Goal: Task Accomplishment & Management: Use online tool/utility

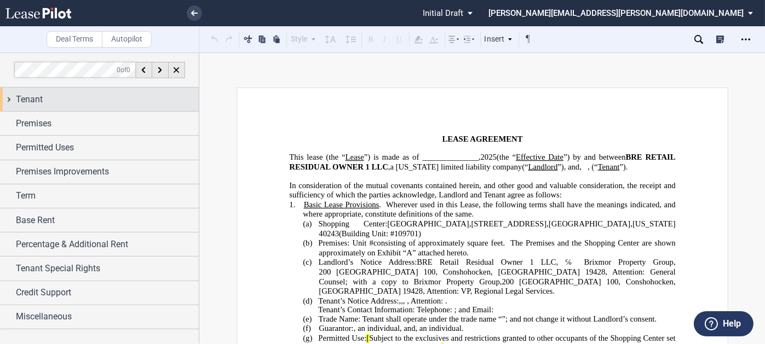
click at [48, 97] on div "Tenant" at bounding box center [107, 99] width 183 height 13
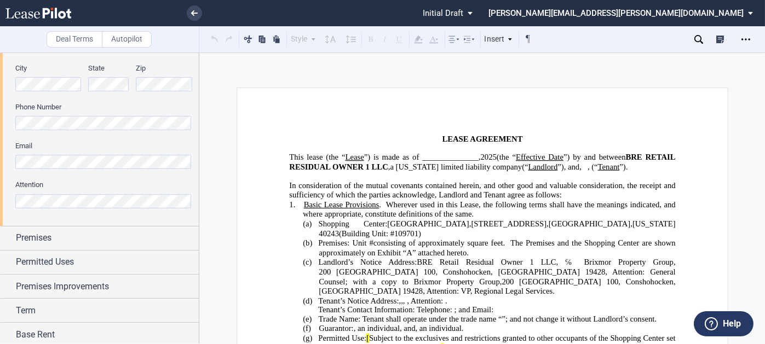
scroll to position [328, 0]
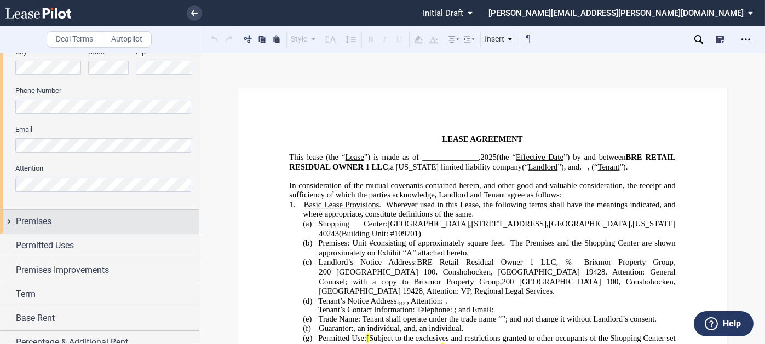
click at [98, 226] on div "Premises" at bounding box center [107, 221] width 183 height 13
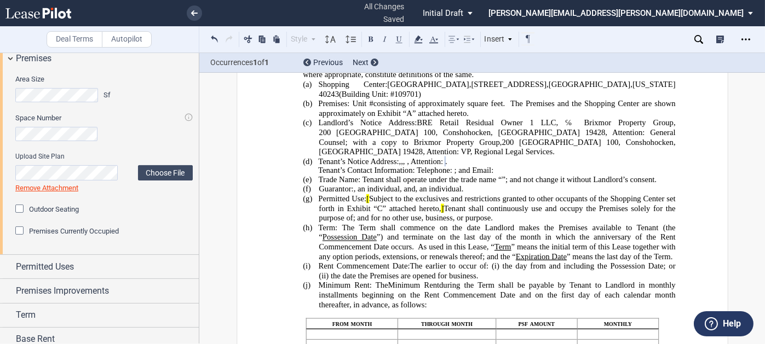
scroll to position [493, 0]
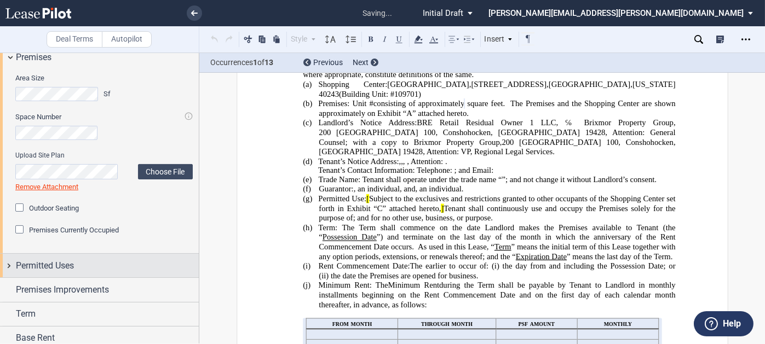
click at [69, 267] on span "Permitted Uses" at bounding box center [45, 266] width 58 height 13
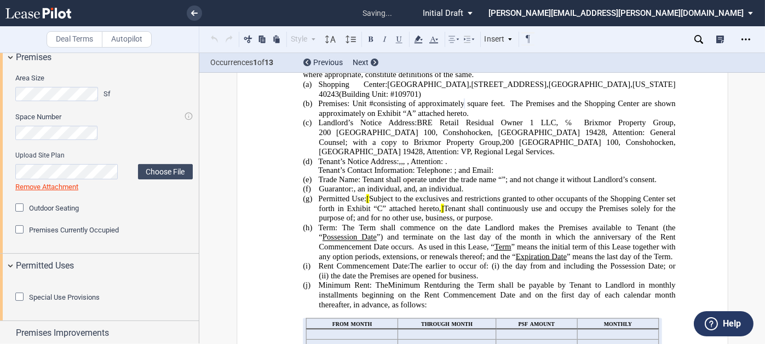
scroll to position [698, 0]
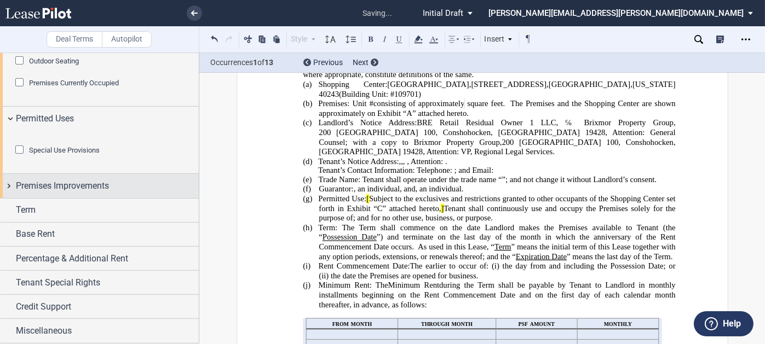
click at [88, 187] on span "Premises Improvements" at bounding box center [62, 186] width 93 height 13
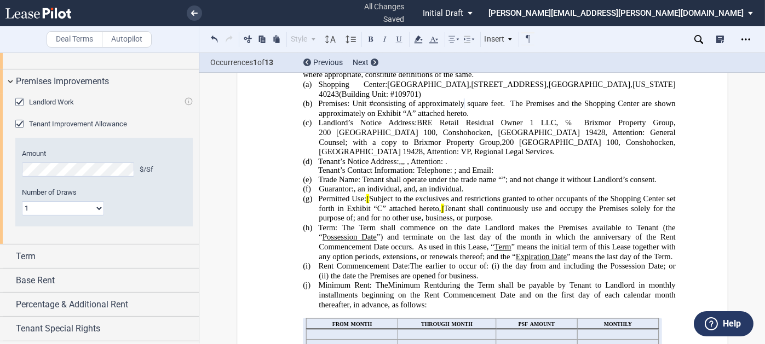
scroll to position [808, 0]
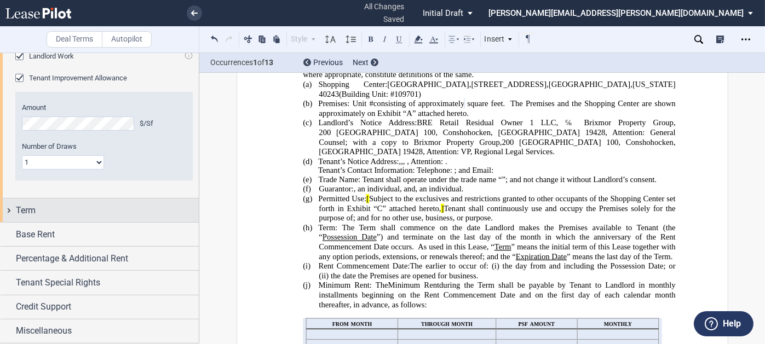
click at [84, 217] on div "Term" at bounding box center [107, 210] width 183 height 13
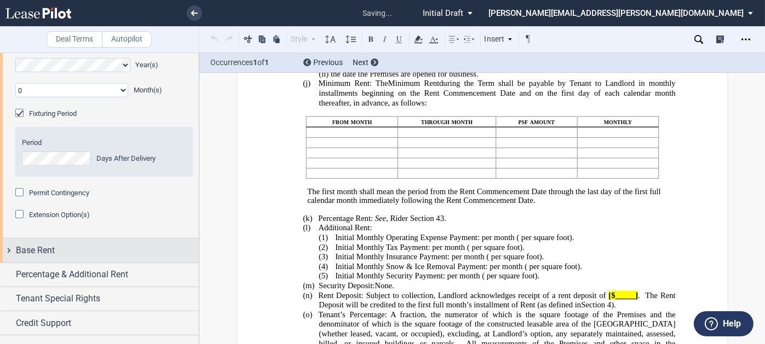
scroll to position [1027, 0]
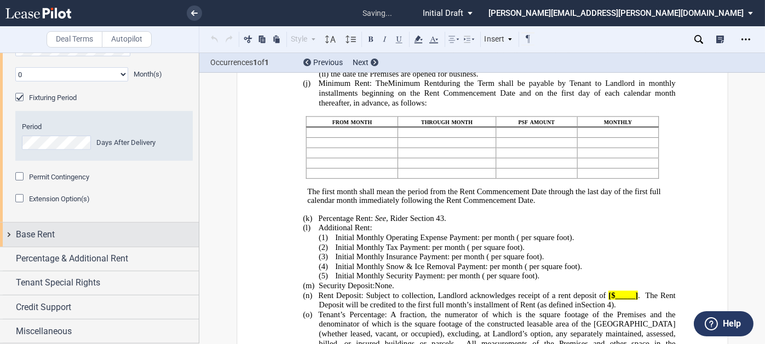
click at [93, 241] on div "Base Rent" at bounding box center [107, 234] width 183 height 13
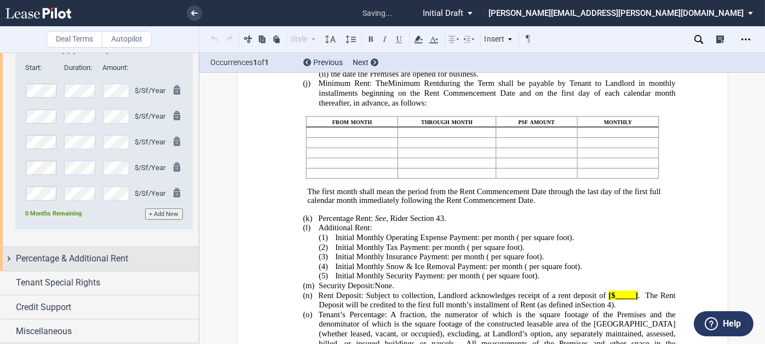
click at [92, 266] on span "Percentage & Additional Rent" at bounding box center [72, 258] width 112 height 13
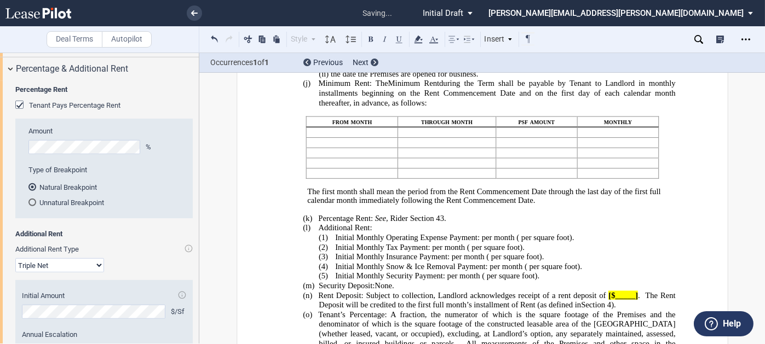
scroll to position [1410, 0]
drag, startPoint x: 18, startPoint y: 160, endPoint x: 44, endPoint y: 181, distance: 33.1
click at [19, 111] on div "Tenant Pays Percentage Rent" at bounding box center [20, 105] width 11 height 11
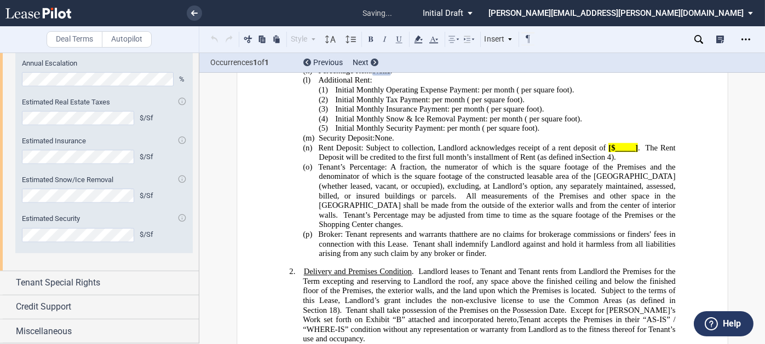
scroll to position [1633, 0]
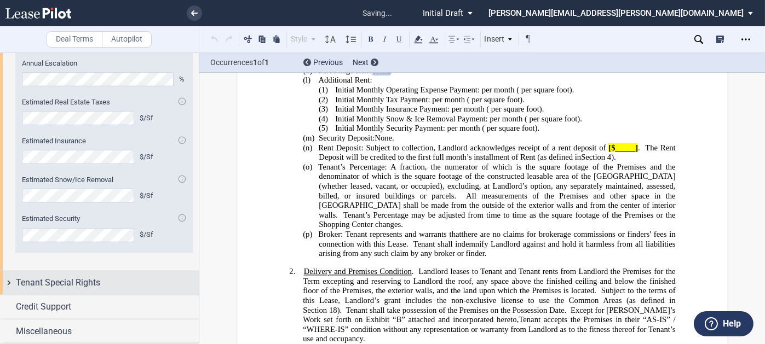
click at [82, 286] on span "Tenant Special Rights" at bounding box center [58, 282] width 84 height 13
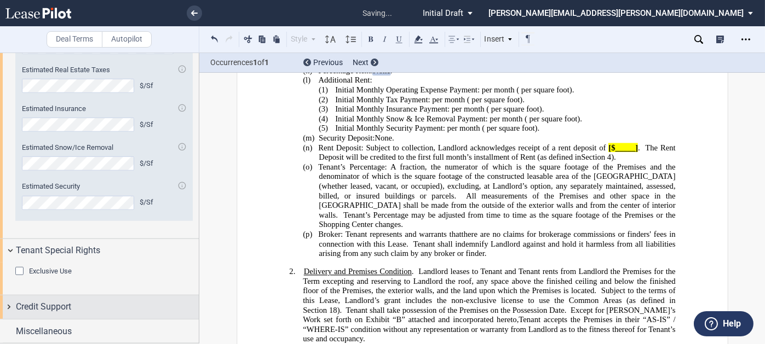
click at [82, 309] on div "Credit Support" at bounding box center [107, 307] width 183 height 13
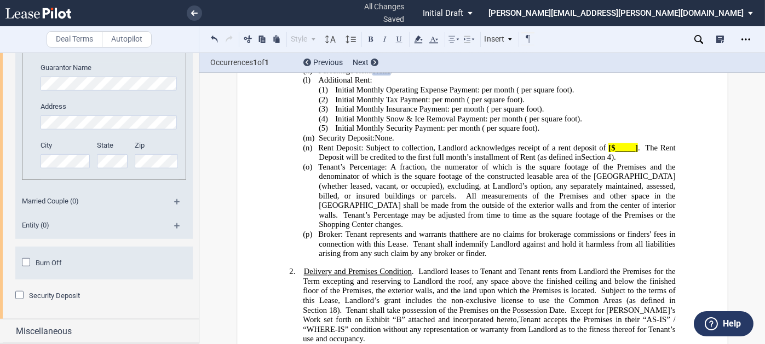
scroll to position [2185, 0]
click at [54, 296] on span "Security Deposit" at bounding box center [54, 296] width 51 height 8
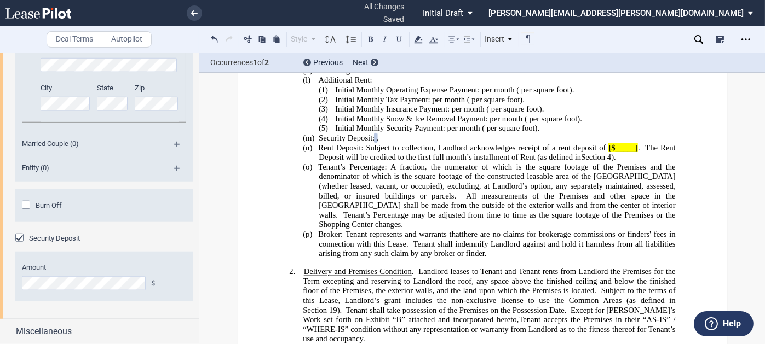
click at [26, 245] on div "Security Deposit" at bounding box center [20, 239] width 11 height 11
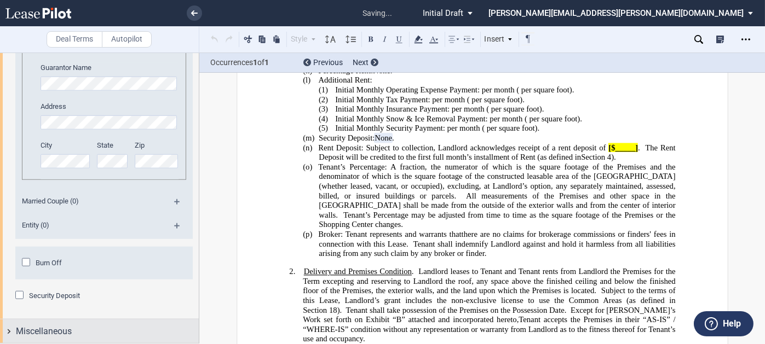
click at [76, 329] on div "Miscellaneous" at bounding box center [107, 331] width 183 height 13
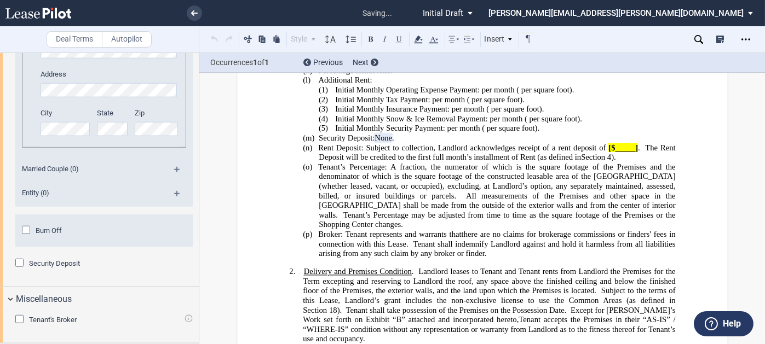
scroll to position [2218, 0]
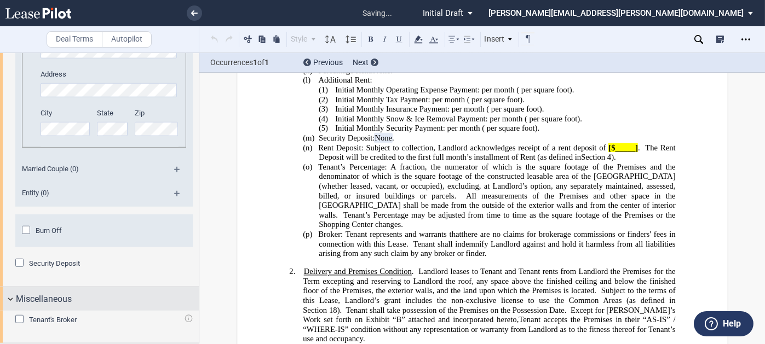
drag, startPoint x: 58, startPoint y: 325, endPoint x: 139, endPoint y: 308, distance: 82.7
click at [57, 324] on span "Tenant's Broker" at bounding box center [53, 320] width 48 height 8
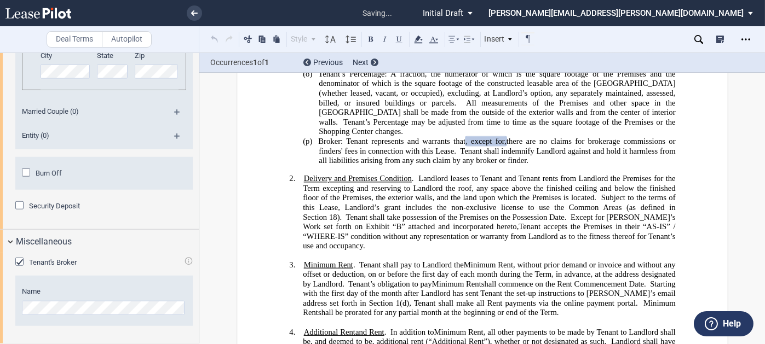
scroll to position [637, 0]
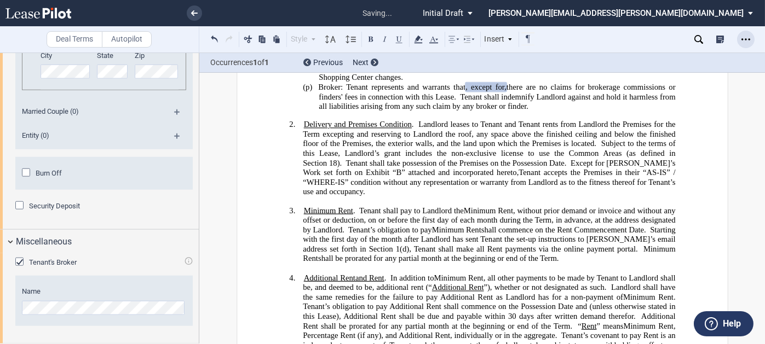
click at [744, 39] on icon "Open Lease options menu" at bounding box center [745, 39] width 9 height 9
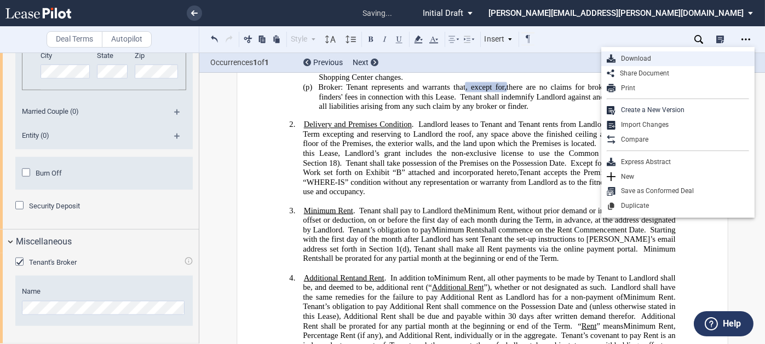
click at [631, 57] on div "Download" at bounding box center [682, 58] width 134 height 9
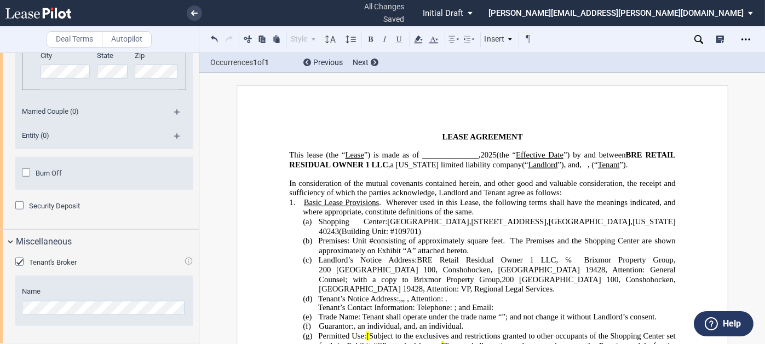
scroll to position [0, 0]
